Goal: Navigation & Orientation: Find specific page/section

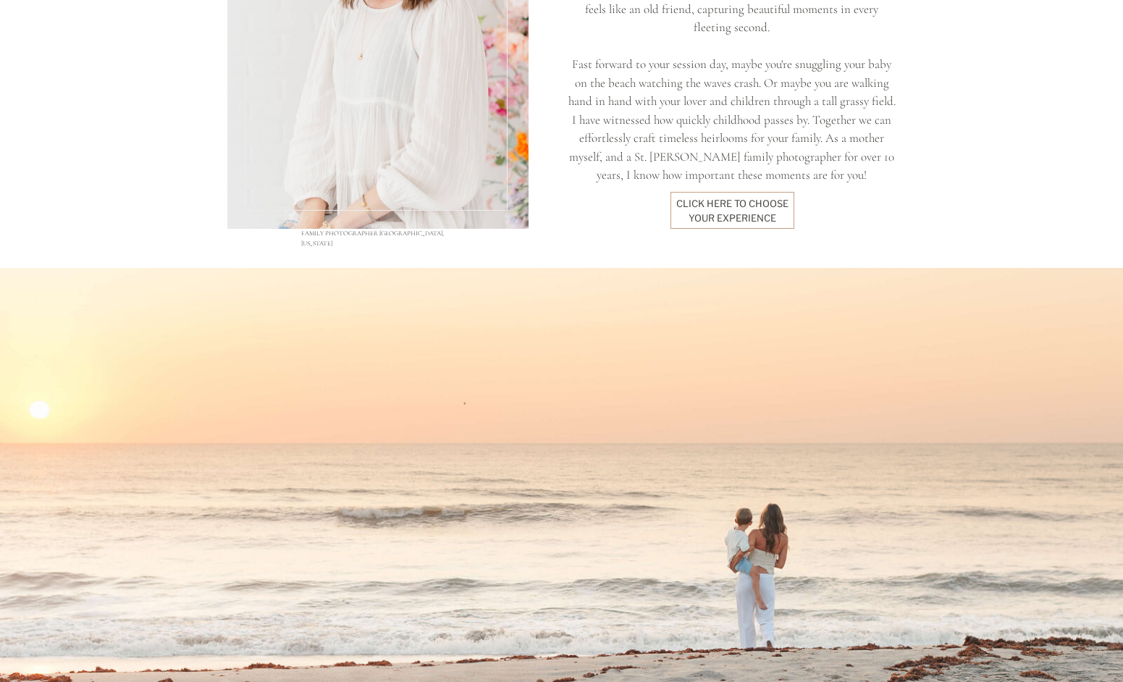
scroll to position [1388, 0]
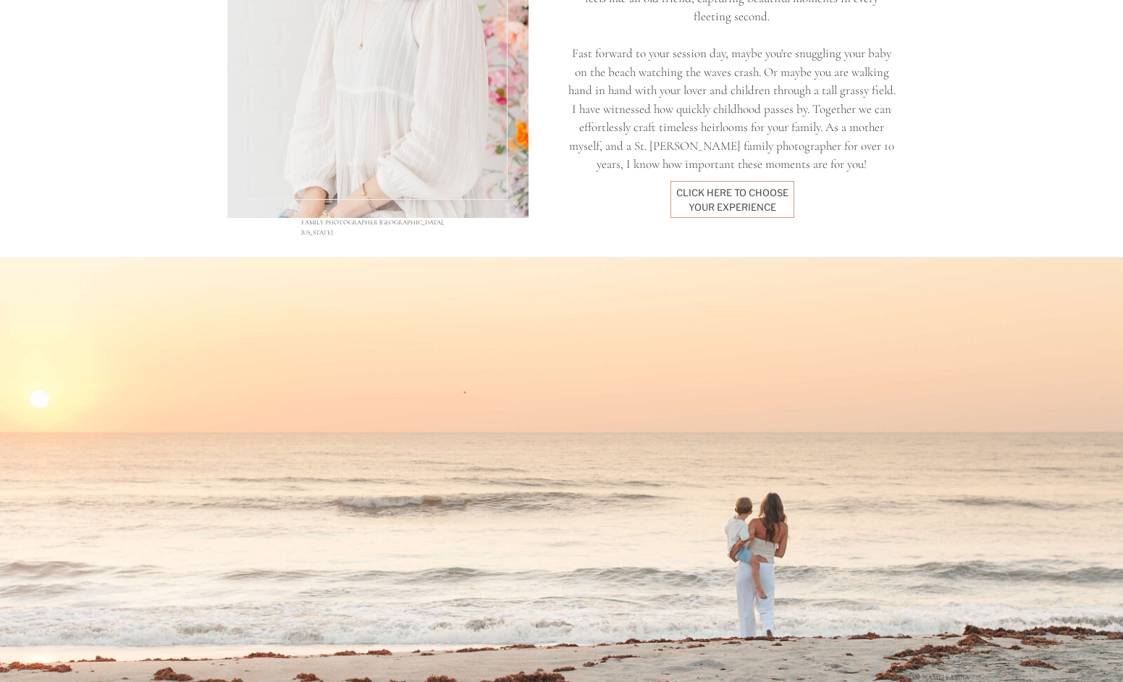
click at [732, 193] on div "click here to Choose your experience" at bounding box center [732, 199] width 113 height 27
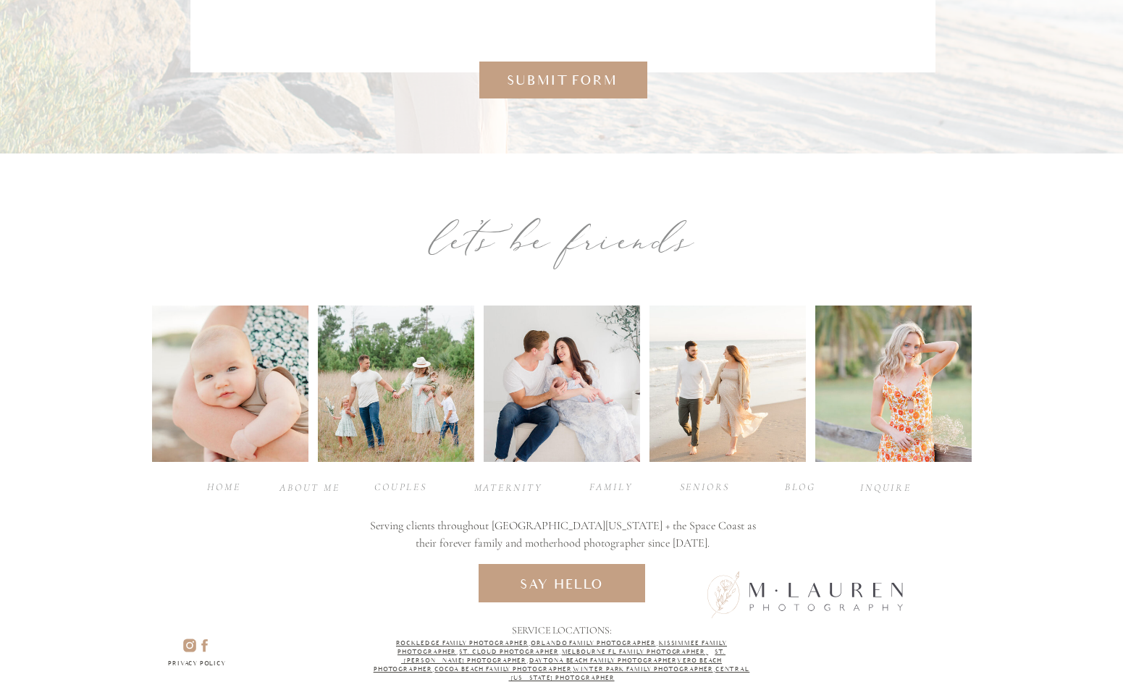
scroll to position [6256, 0]
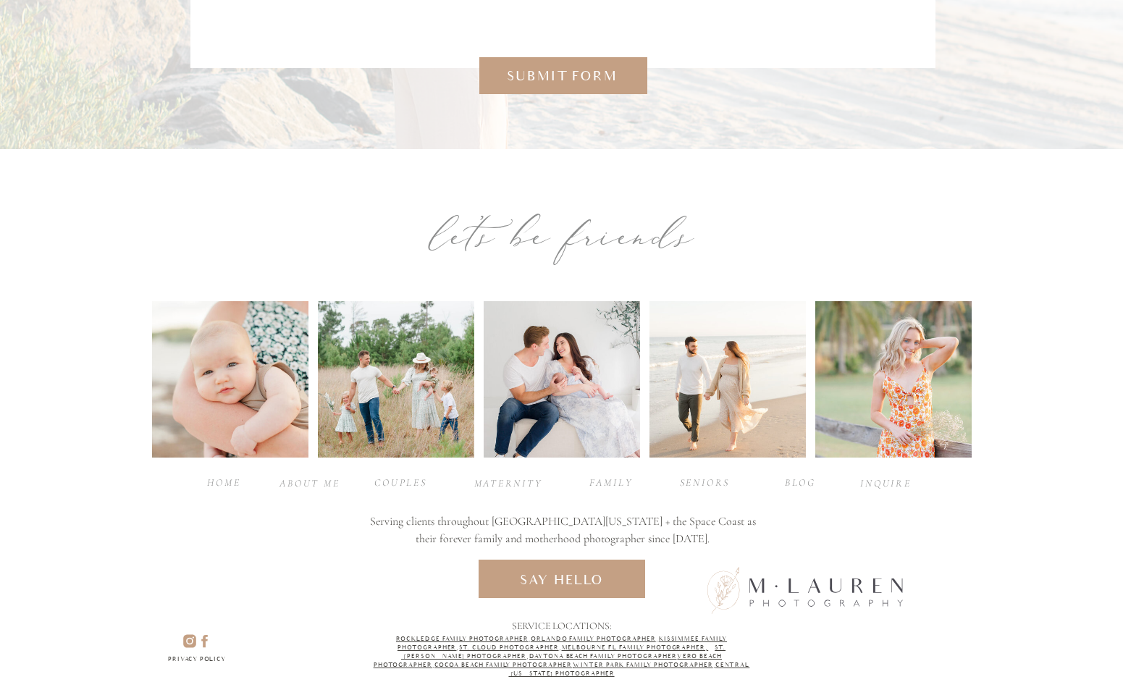
click at [309, 485] on div "about ME" at bounding box center [311, 483] width 62 height 14
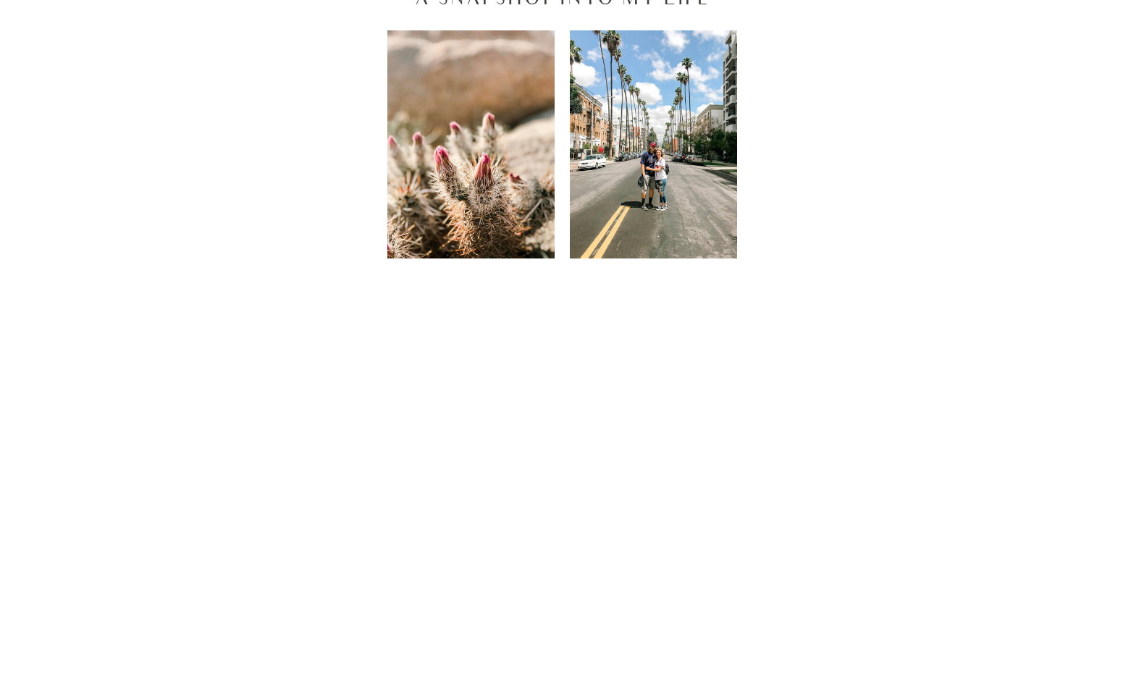
scroll to position [1114, 0]
